Goal: Transaction & Acquisition: Purchase product/service

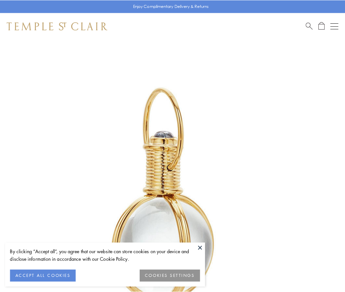
scroll to position [172, 0]
